Goal: Transaction & Acquisition: Purchase product/service

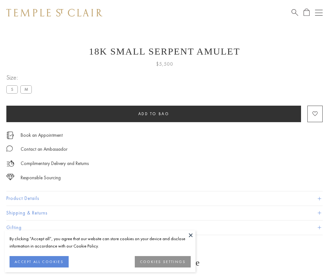
click at [153, 114] on span "Add to bag" at bounding box center [153, 113] width 31 height 5
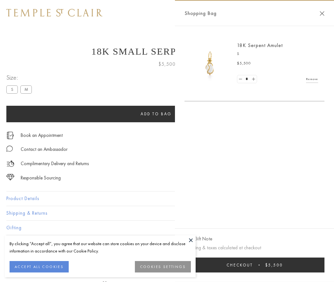
click at [254, 265] on button "Checkout $5,500" at bounding box center [254, 265] width 140 height 15
